Goal: Information Seeking & Learning: Learn about a topic

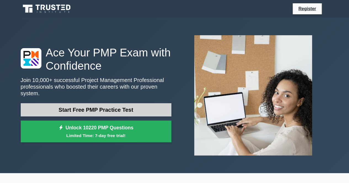
click at [98, 108] on link "Start Free PMP Practice Test" at bounding box center [96, 109] width 151 height 13
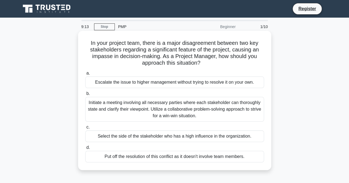
click at [143, 117] on div "Initiate a meeting involving all necessary parties where each stakeholder can t…" at bounding box center [174, 109] width 179 height 25
click at [85, 96] on input "b. Initiate a meeting involving all necessary parties where each stakeholder ca…" at bounding box center [85, 94] width 0 height 4
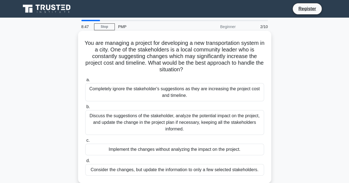
click at [157, 120] on div "Discuss the suggestions of the stakeholder, analyze the potential impact on the…" at bounding box center [174, 122] width 179 height 25
click at [85, 109] on input "b. Discuss the suggestions of the stakeholder, analyze the potential impact on …" at bounding box center [85, 107] width 0 height 4
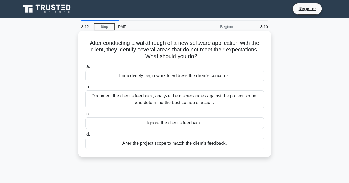
click at [182, 103] on div "Document the client's feedback, analyze the discrepancies against the project s…" at bounding box center [174, 99] width 179 height 18
click at [85, 89] on input "b. Document the client's feedback, analyze the discrepancies against the projec…" at bounding box center [85, 87] width 0 height 4
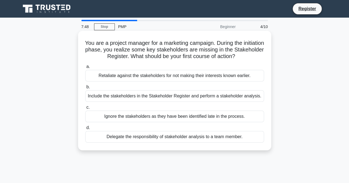
click at [175, 97] on div "Include the stakeholders in the Stakeholder Register and perform a stakeholder …" at bounding box center [174, 96] width 179 height 12
click at [85, 89] on input "b. Include the stakeholders in the Stakeholder Register and perform a stakehold…" at bounding box center [85, 87] width 0 height 4
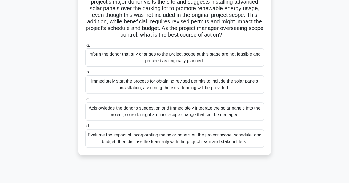
scroll to position [49, 0]
click at [144, 143] on div "Evaluate the impact of incorporating the solar panels on the project scope, sch…" at bounding box center [174, 138] width 179 height 18
click at [85, 128] on input "d. Evaluate the impact of incorporating the solar panels on the project scope, …" at bounding box center [85, 126] width 0 height 4
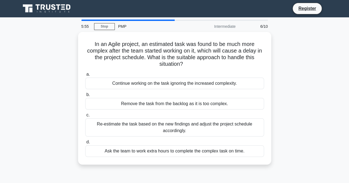
scroll to position [0, 0]
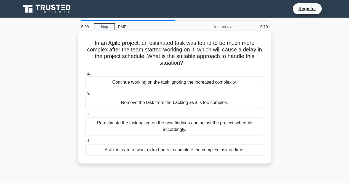
click at [207, 128] on div "Re-estimate the task based on the new findings and adjust the project schedule …" at bounding box center [174, 126] width 179 height 18
click at [85, 116] on input "c. Re-estimate the task based on the new findings and adjust the project schedu…" at bounding box center [85, 114] width 0 height 4
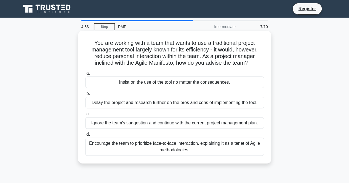
drag, startPoint x: 199, startPoint y: 86, endPoint x: 200, endPoint y: 127, distance: 41.4
click at [200, 127] on div "a. Insist on the use of the tool no matter the consequences. b. Delay the proje…" at bounding box center [174, 113] width 185 height 88
click at [200, 127] on div "Ignore the team's suggestion and continue with the current project management p…" at bounding box center [174, 123] width 179 height 12
click at [85, 116] on input "c. Ignore the team's suggestion and continue with the current project managemen…" at bounding box center [85, 114] width 0 height 4
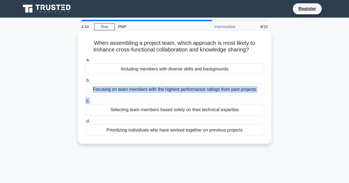
drag, startPoint x: 163, startPoint y: 79, endPoint x: 251, endPoint y: 112, distance: 93.5
click at [251, 112] on div "a. Including members with diverse skills and backgrounds b. Focusing on team me…" at bounding box center [174, 97] width 185 height 82
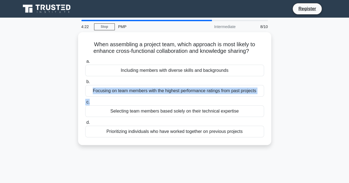
click at [323, 90] on div "When assembling a project team, which approach is most likely to enhance cross-…" at bounding box center [174, 92] width 314 height 120
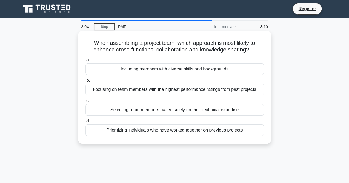
click at [152, 72] on div "Including members with diverse skills and backgrounds" at bounding box center [174, 69] width 179 height 12
click at [85, 62] on input "a. Including members with diverse skills and backgrounds" at bounding box center [85, 60] width 0 height 4
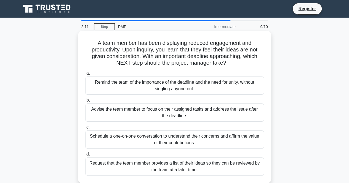
click at [170, 144] on div "Schedule a one-on-one conversation to understand their concerns and affirm the …" at bounding box center [174, 140] width 179 height 18
click at [85, 129] on input "c. Schedule a one-on-one conversation to understand their concerns and affirm t…" at bounding box center [85, 128] width 0 height 4
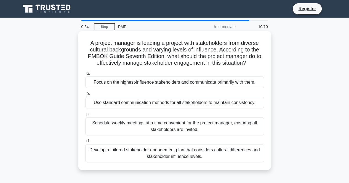
click at [114, 155] on div "Develop a tailored stakeholder engagement plan that considers cultural differen…" at bounding box center [174, 153] width 179 height 18
click at [85, 143] on input "d. Develop a tailored stakeholder engagement plan that considers cultural diffe…" at bounding box center [85, 141] width 0 height 4
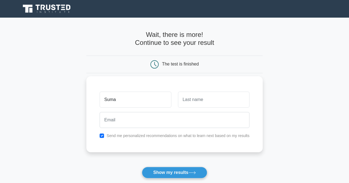
type input "Suma"
click at [224, 104] on input "text" at bounding box center [213, 100] width 71 height 16
type input "kalugotla"
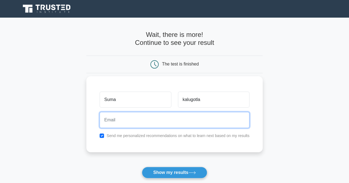
click at [131, 125] on input "email" at bounding box center [175, 120] width 150 height 16
type input "skalugotla@gmail.com"
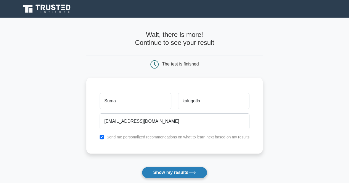
click at [179, 173] on button "Show my results" at bounding box center [174, 173] width 65 height 12
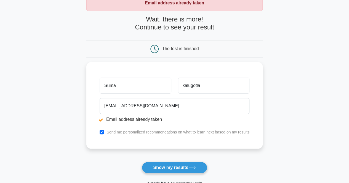
scroll to position [42, 0]
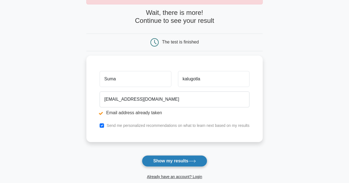
click at [174, 159] on button "Show my results" at bounding box center [174, 161] width 65 height 12
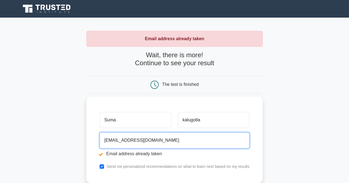
click at [102, 141] on input "[EMAIL_ADDRESS][DOMAIN_NAME]" at bounding box center [175, 141] width 150 height 16
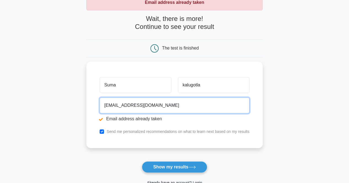
scroll to position [38, 0]
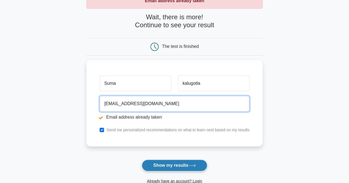
type input "[EMAIL_ADDRESS][DOMAIN_NAME]"
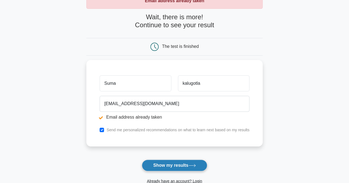
click at [187, 167] on button "Show my results" at bounding box center [174, 166] width 65 height 12
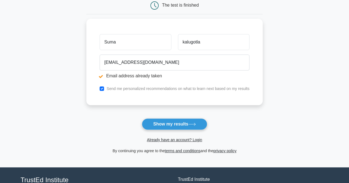
scroll to position [80, 0]
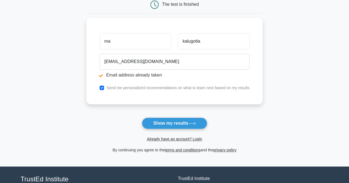
type input "a"
type input "tho"
click at [180, 124] on button "Show my results" at bounding box center [174, 124] width 65 height 12
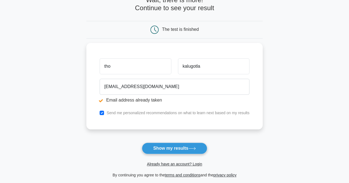
scroll to position [55, 0]
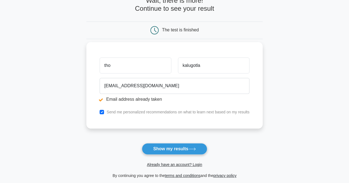
click at [116, 67] on input "tho" at bounding box center [135, 66] width 71 height 16
click at [191, 61] on input "kalugotla" at bounding box center [213, 66] width 71 height 16
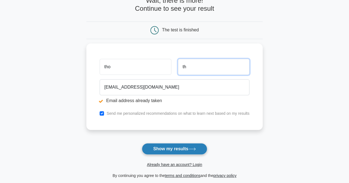
type input "th"
click at [177, 152] on button "Show my results" at bounding box center [174, 149] width 65 height 12
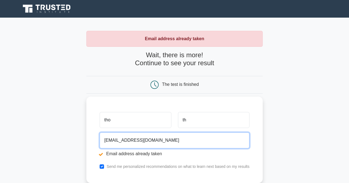
click at [147, 141] on input "tthoka@gmail.com" at bounding box center [175, 141] width 150 height 16
click at [105, 143] on input "tthoka@gmail.com" at bounding box center [175, 141] width 150 height 16
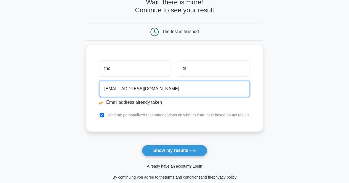
scroll to position [53, 0]
type input "charanthoka@gmail.com"
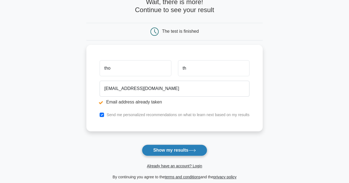
click at [170, 147] on button "Show my results" at bounding box center [174, 151] width 65 height 12
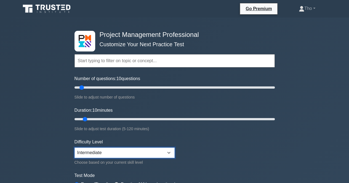
click at [168, 152] on select "Beginner Intermediate Expert" at bounding box center [124, 153] width 100 height 10
select select "expert"
click at [74, 148] on select "Beginner Intermediate Expert" at bounding box center [124, 153] width 100 height 10
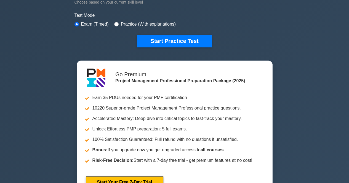
scroll to position [321, 0]
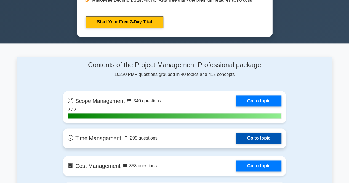
click at [265, 138] on link "Go to topic" at bounding box center [258, 138] width 45 height 11
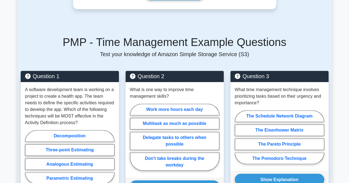
scroll to position [376, 0]
